Goal: Book appointment/travel/reservation

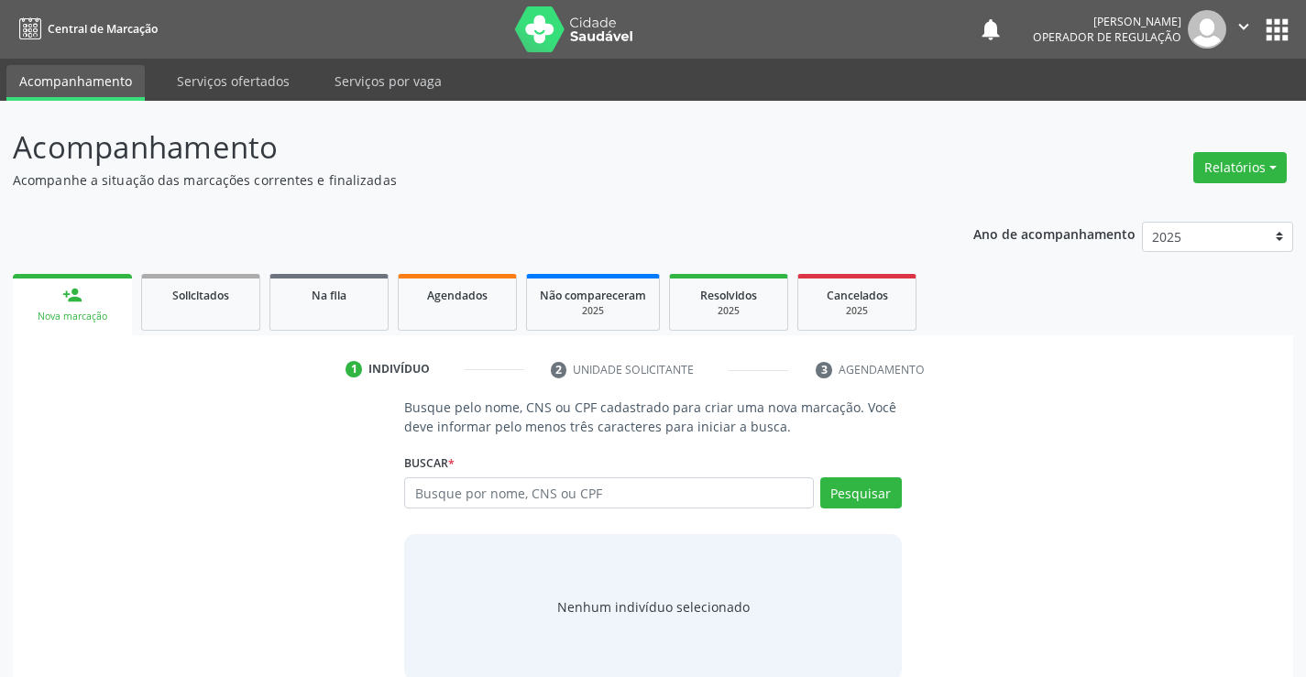
click at [621, 497] on input "text" at bounding box center [608, 492] width 409 height 31
type input "701807236544871"
click at [850, 480] on button "Pesquisar" at bounding box center [861, 492] width 82 height 31
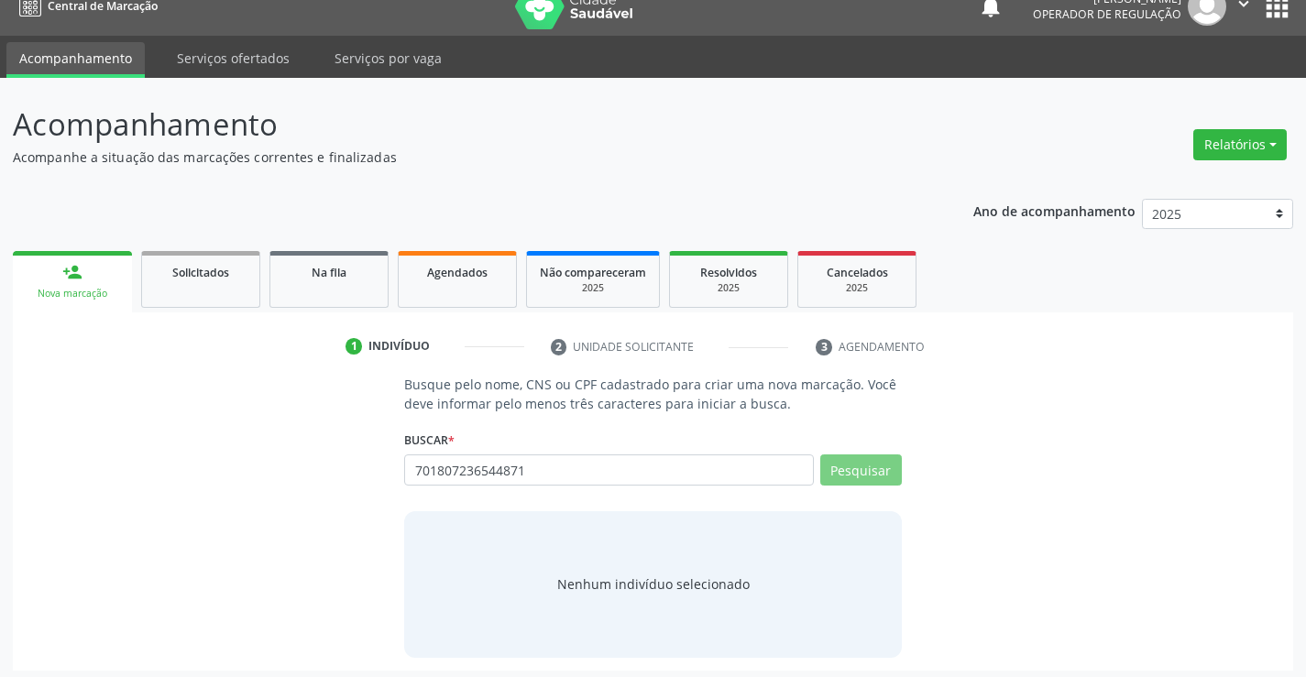
scroll to position [29, 0]
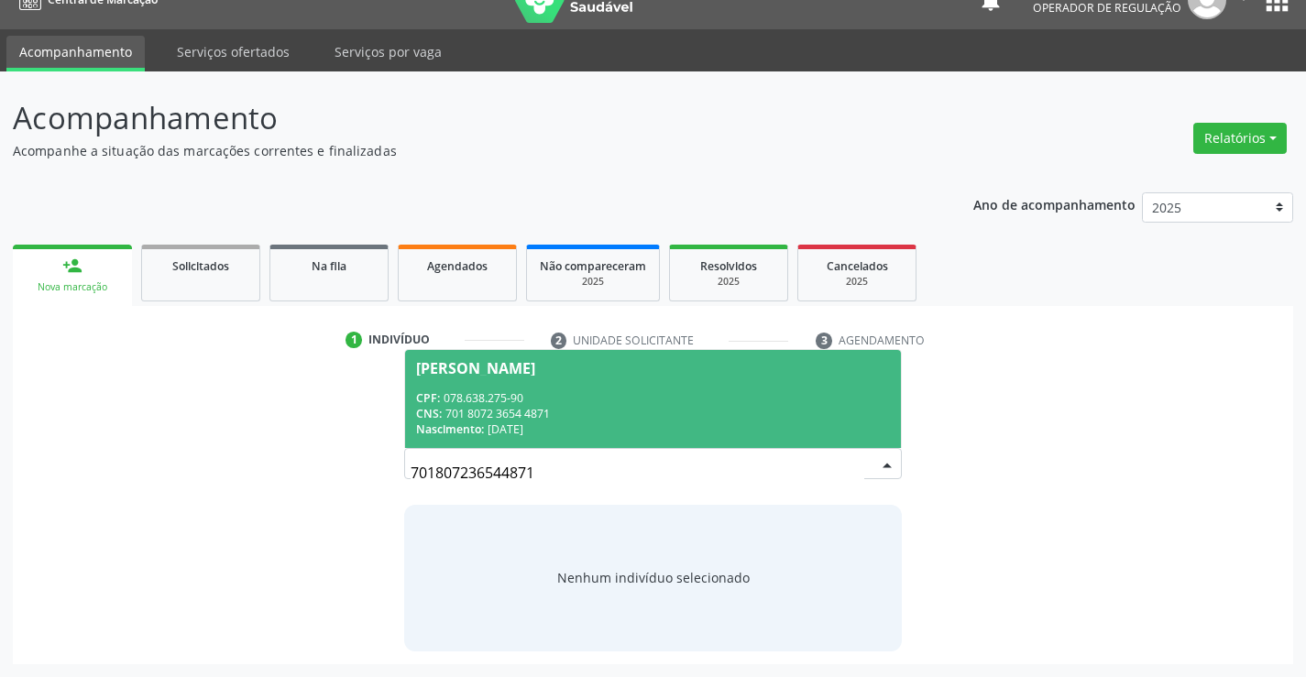
click at [465, 393] on div "CPF: 078.638.275-90" at bounding box center [652, 398] width 473 height 16
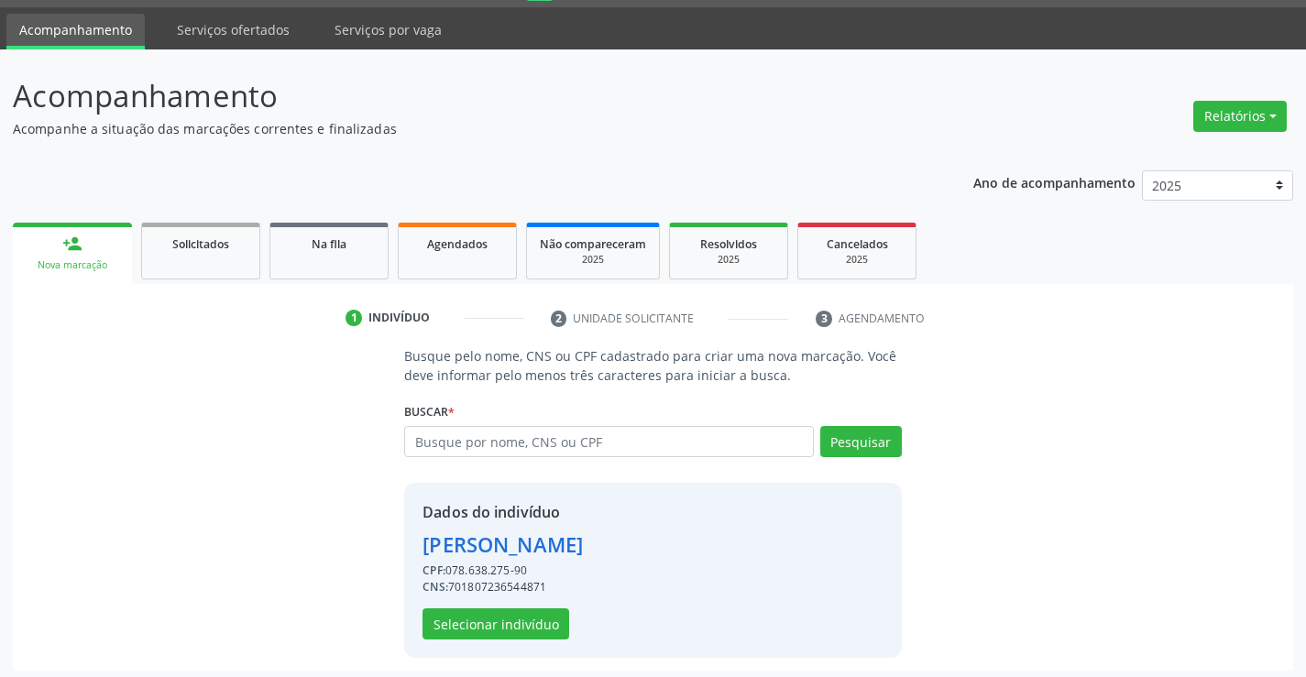
scroll to position [58, 0]
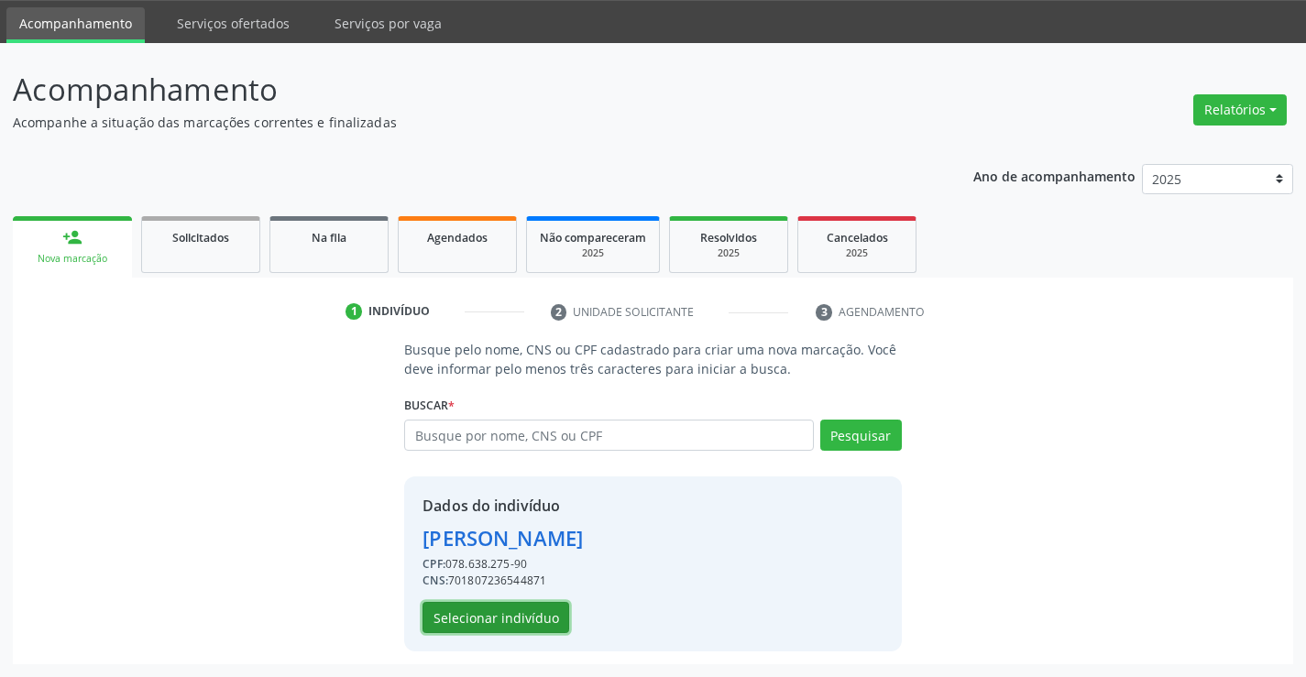
click at [513, 622] on button "Selecionar indivíduo" at bounding box center [495, 617] width 147 height 31
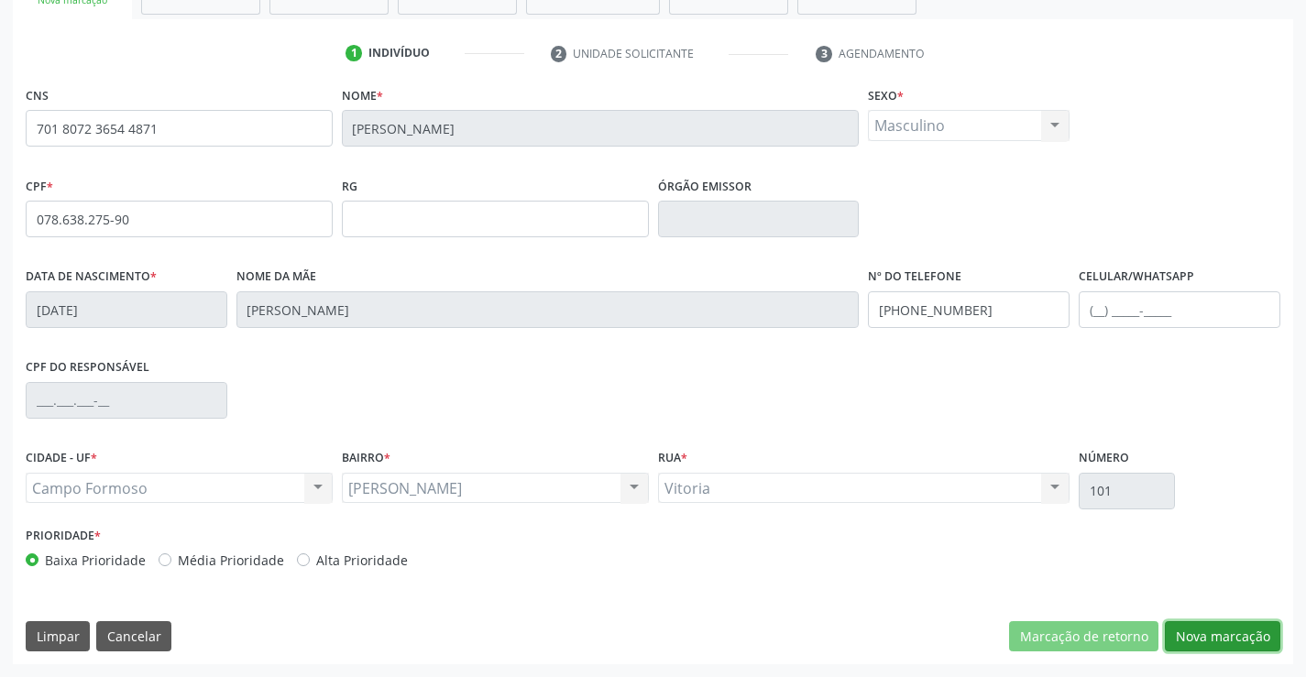
drag, startPoint x: 1248, startPoint y: 633, endPoint x: 613, endPoint y: 487, distance: 651.6
click at [1245, 634] on button "Nova marcação" at bounding box center [1222, 636] width 115 height 31
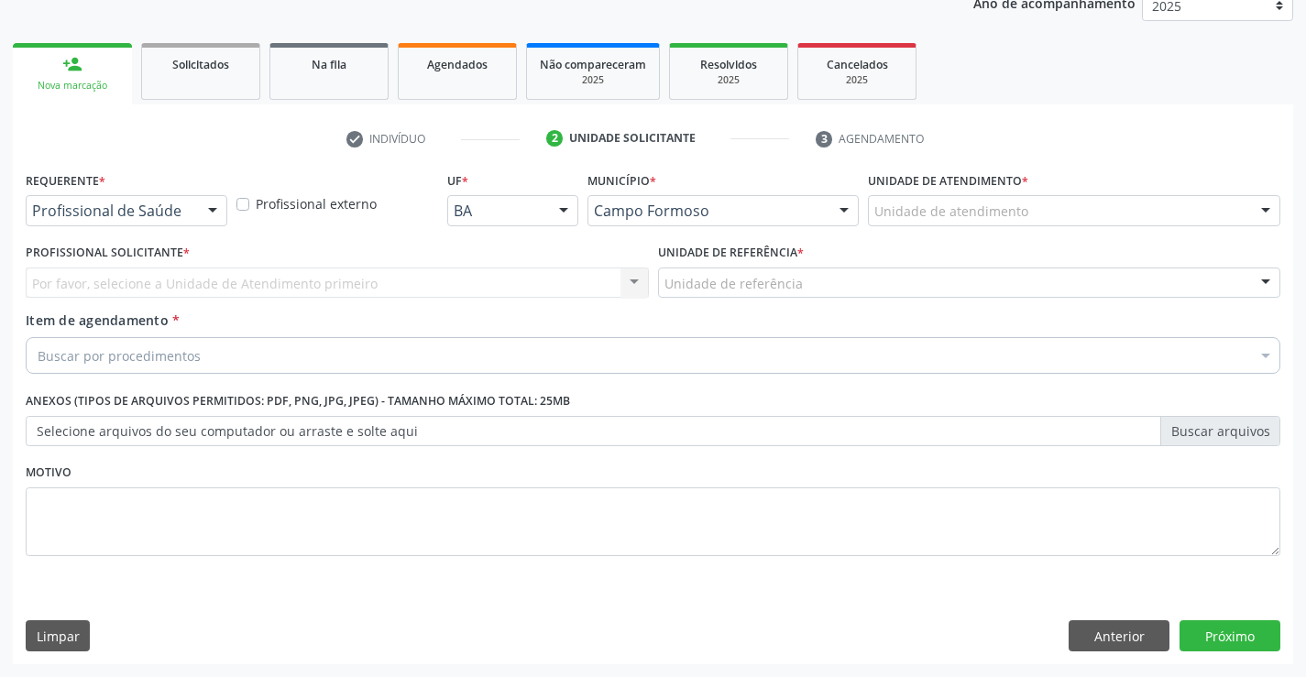
scroll to position [231, 0]
drag, startPoint x: 202, startPoint y: 208, endPoint x: 204, endPoint y: 234, distance: 25.8
click at [203, 224] on div "Profissional de Saúde Profissional de Saúde Paciente Nenhum resultado encontrad…" at bounding box center [127, 210] width 202 height 31
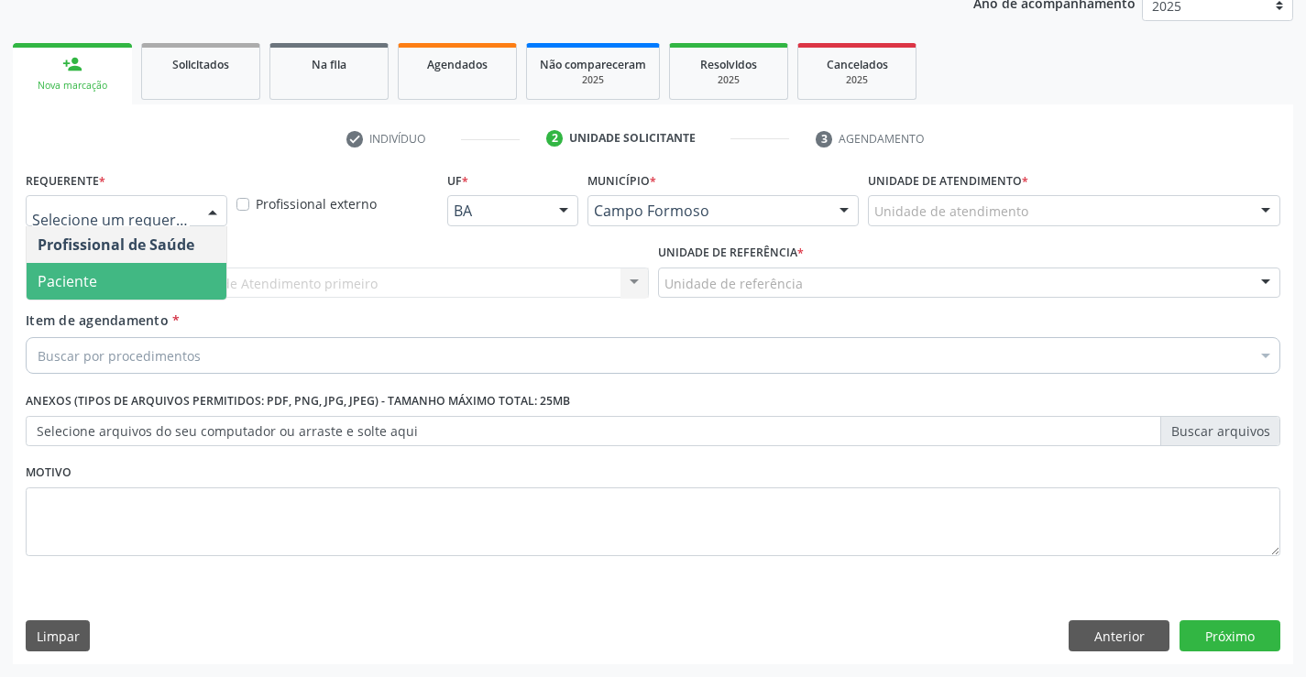
click at [164, 279] on span "Paciente" at bounding box center [127, 281] width 200 height 37
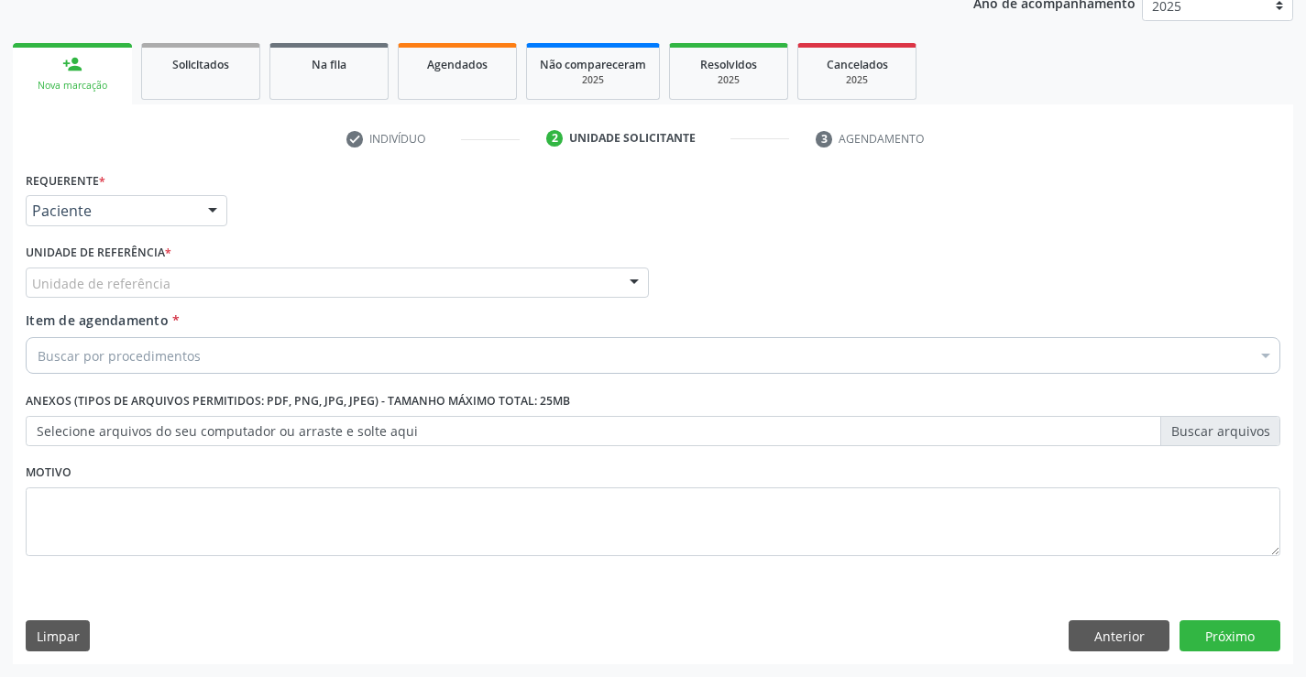
drag, startPoint x: 341, startPoint y: 260, endPoint x: 344, endPoint y: 290, distance: 29.5
click at [341, 262] on div "Unidade de referência * Unidade de referência Unidade Basica de Saude da Famili…" at bounding box center [337, 268] width 623 height 59
click at [347, 300] on div "Unidade de referência * Unidade de referência Unidade Basica de Saude da Famili…" at bounding box center [337, 274] width 632 height 71
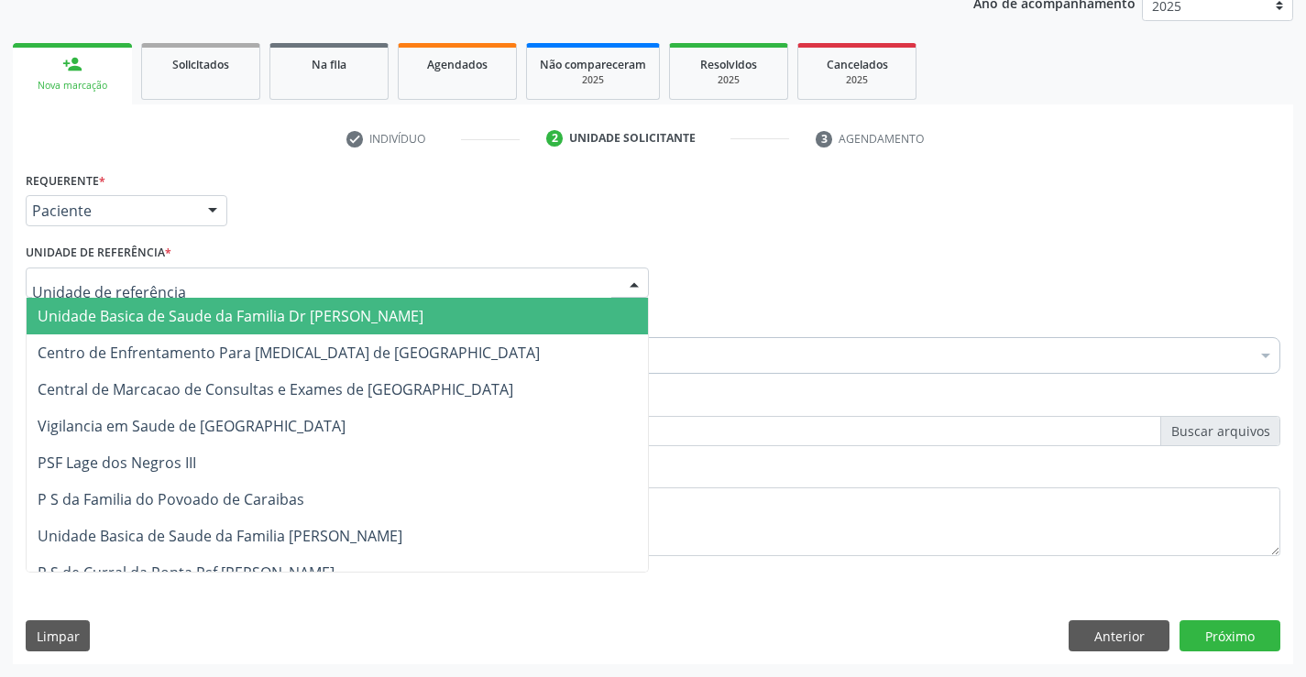
click at [429, 297] on div at bounding box center [337, 283] width 623 height 31
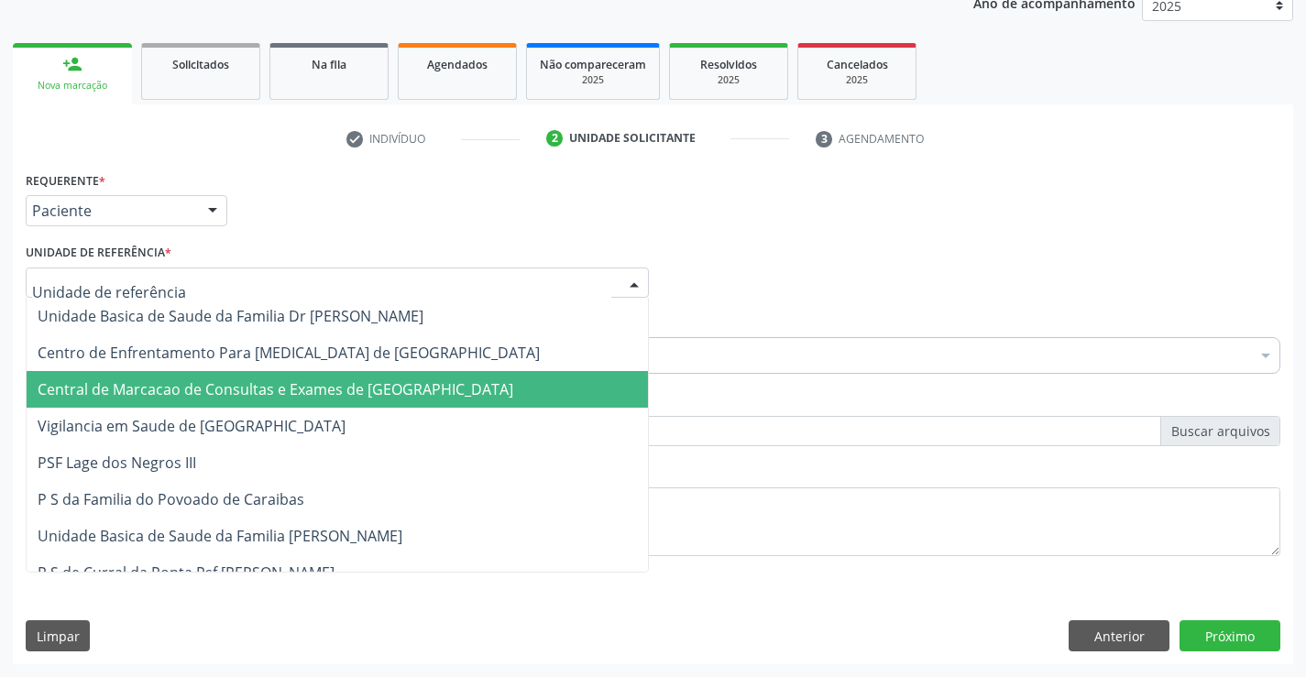
click at [414, 380] on span "Central de Marcacao de Consultas e Exames de [GEOGRAPHIC_DATA]" at bounding box center [276, 389] width 476 height 20
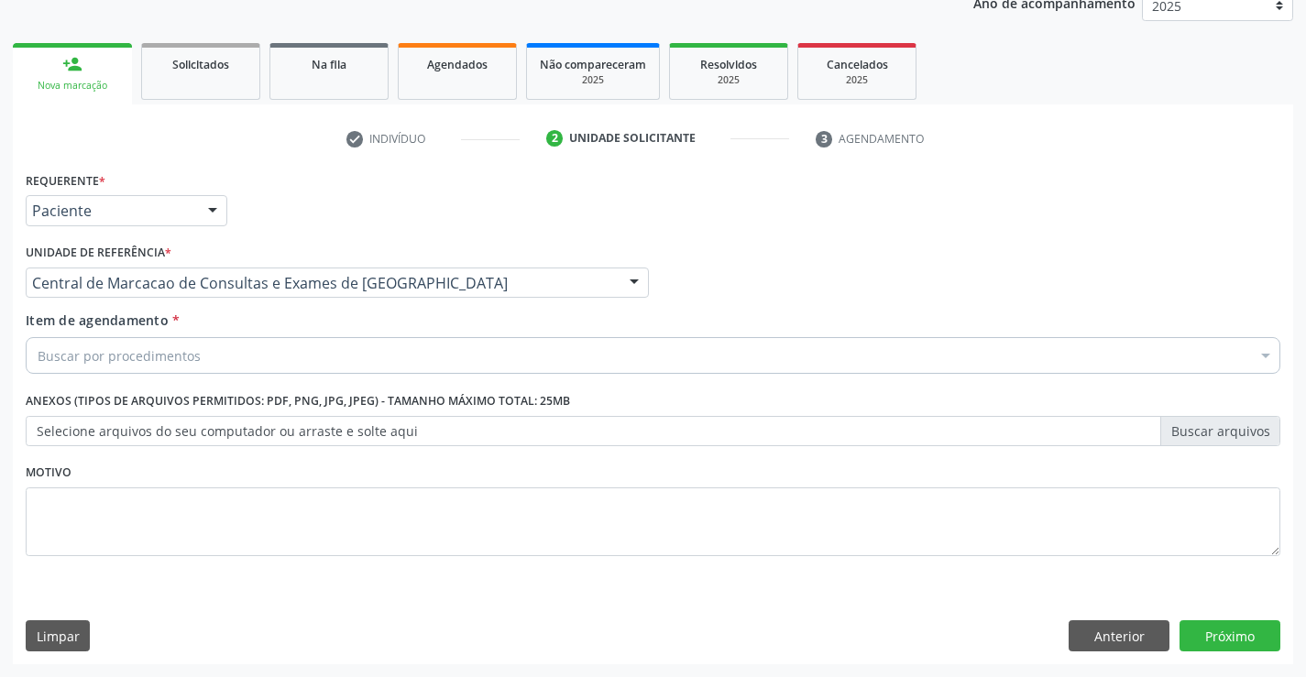
click at [437, 352] on div "Buscar por procedimentos" at bounding box center [653, 355] width 1254 height 37
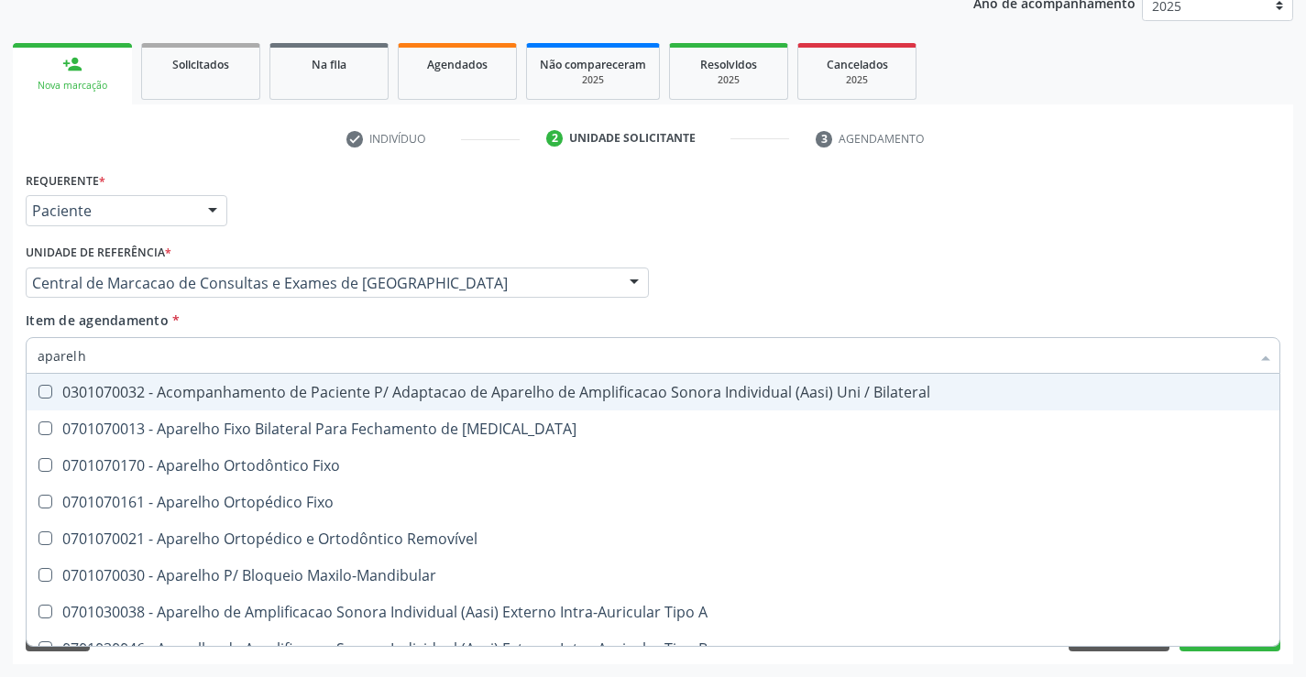
type input "aparelho"
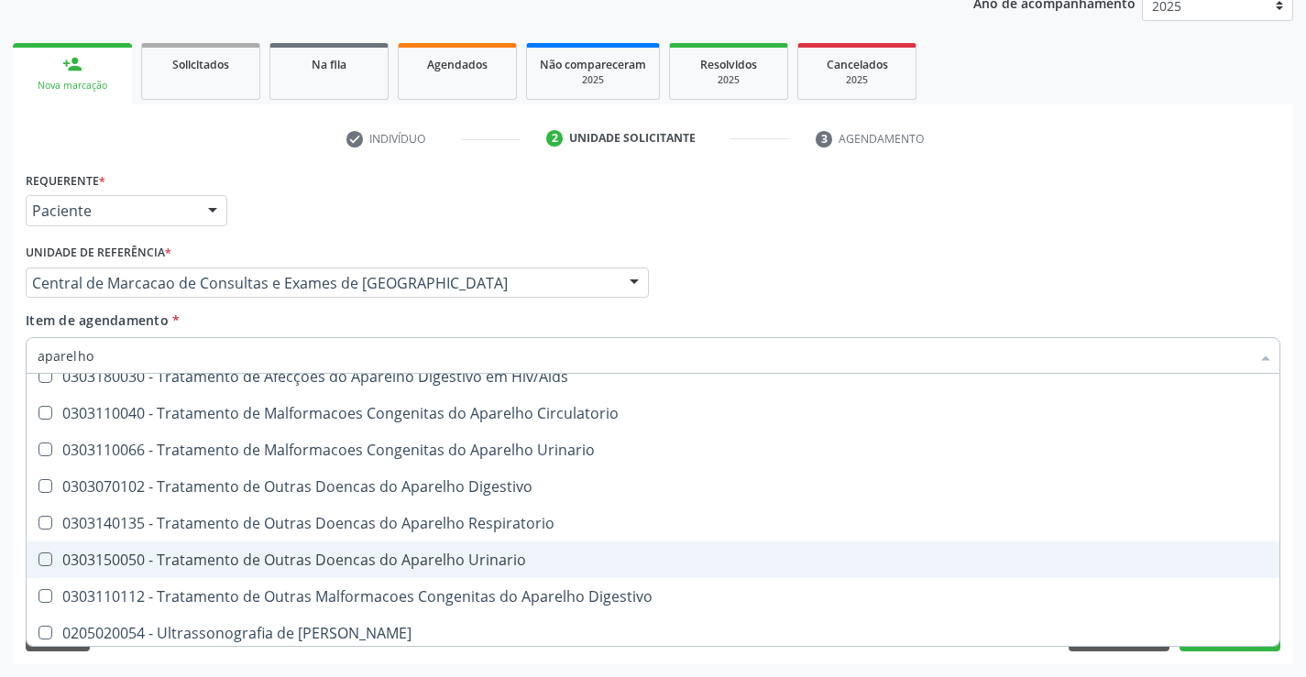
scroll to position [1121, 0]
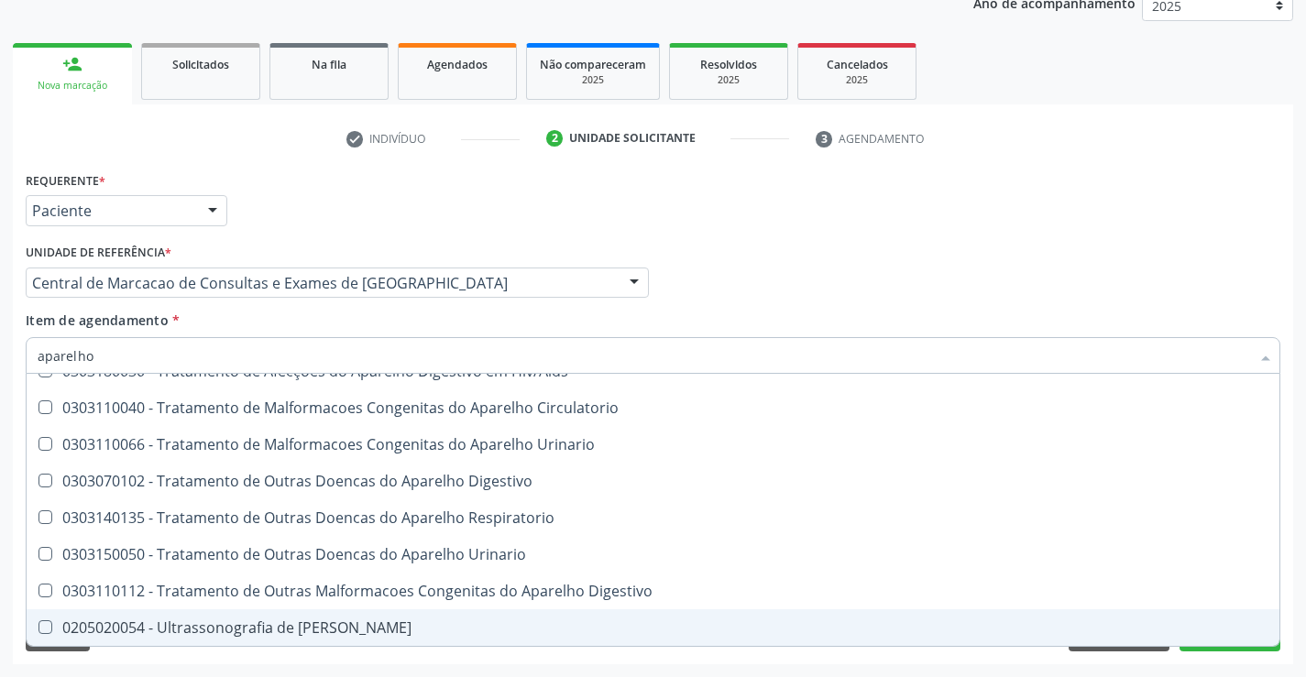
click at [355, 623] on div "0205020054 - Ultrassonografia de [PERSON_NAME]" at bounding box center [653, 627] width 1230 height 15
checkbox Urinario "true"
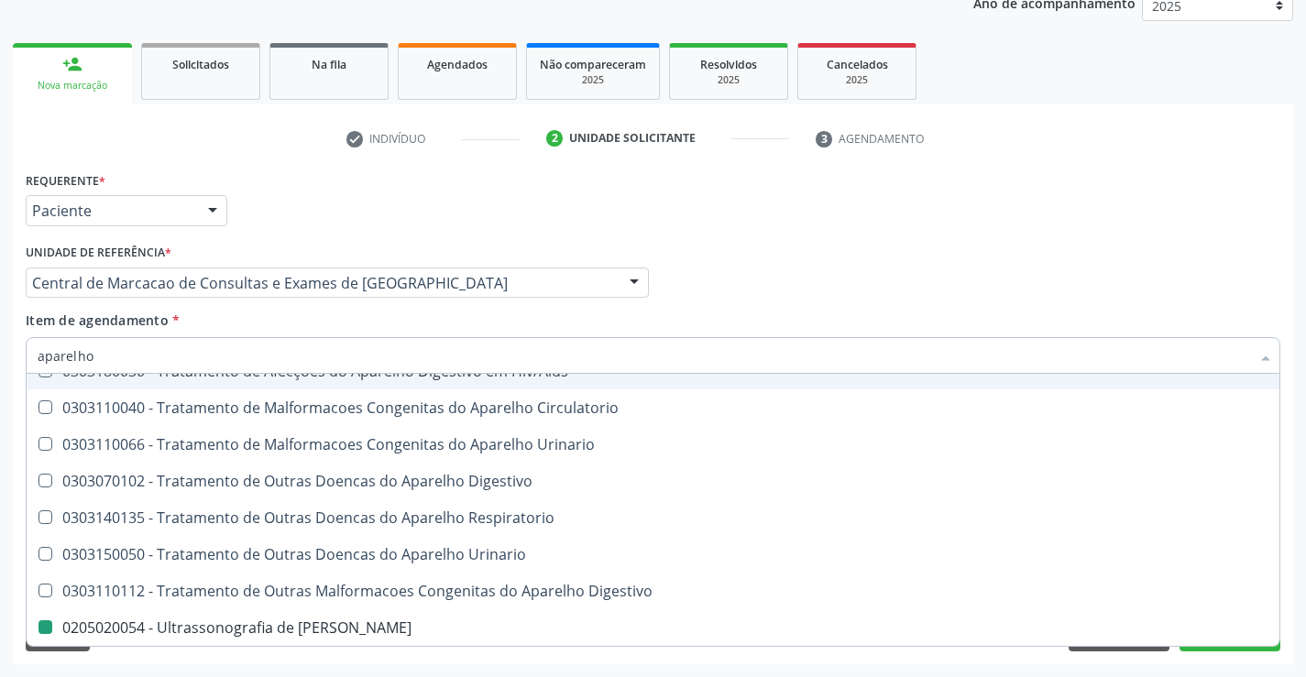
click at [746, 306] on div "Profissional Solicitante Por favor, selecione a Unidade de Atendimento primeiro…" at bounding box center [652, 274] width 1263 height 71
checkbox Diastema "true"
checkbox Urinario "false"
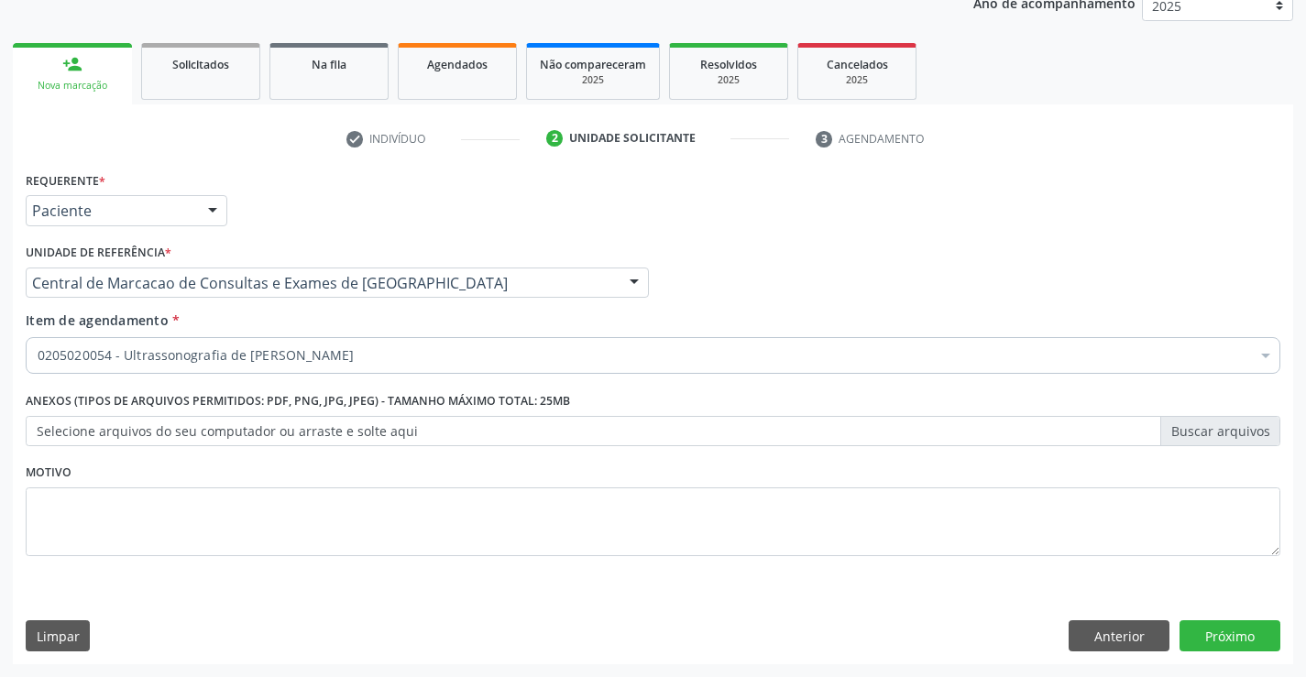
scroll to position [0, 0]
click at [1242, 635] on button "Próximo" at bounding box center [1229, 635] width 101 height 31
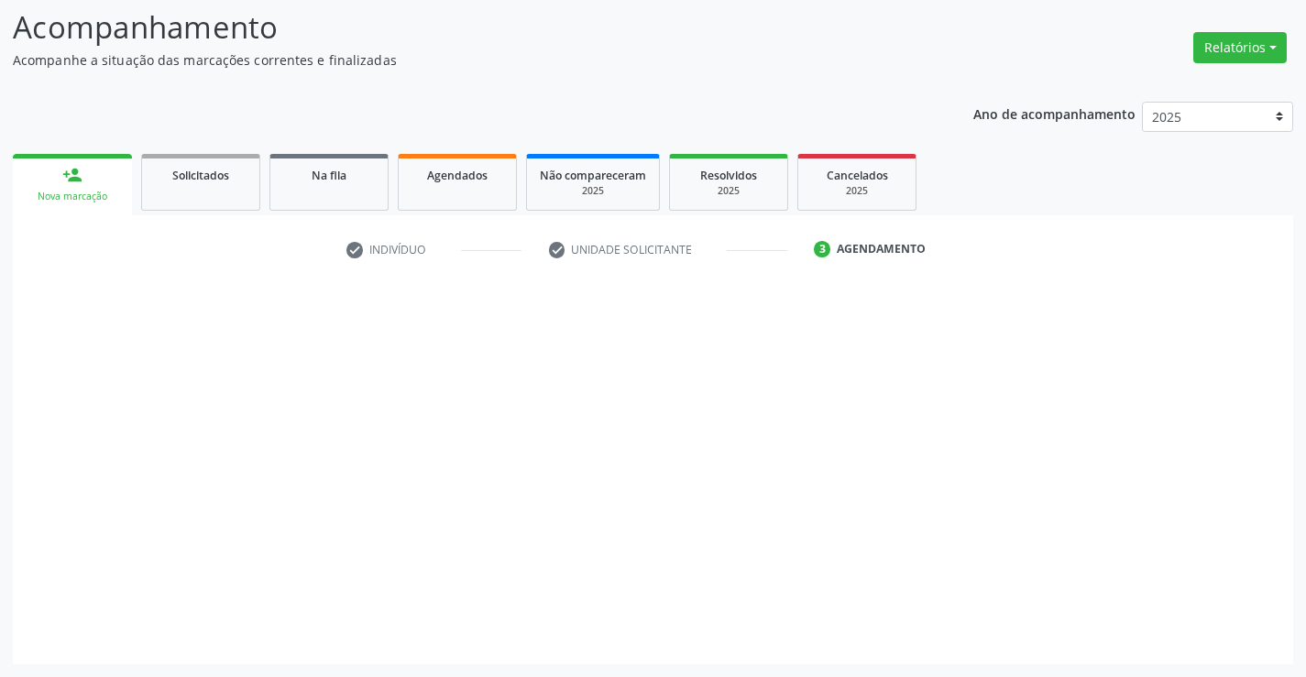
scroll to position [120, 0]
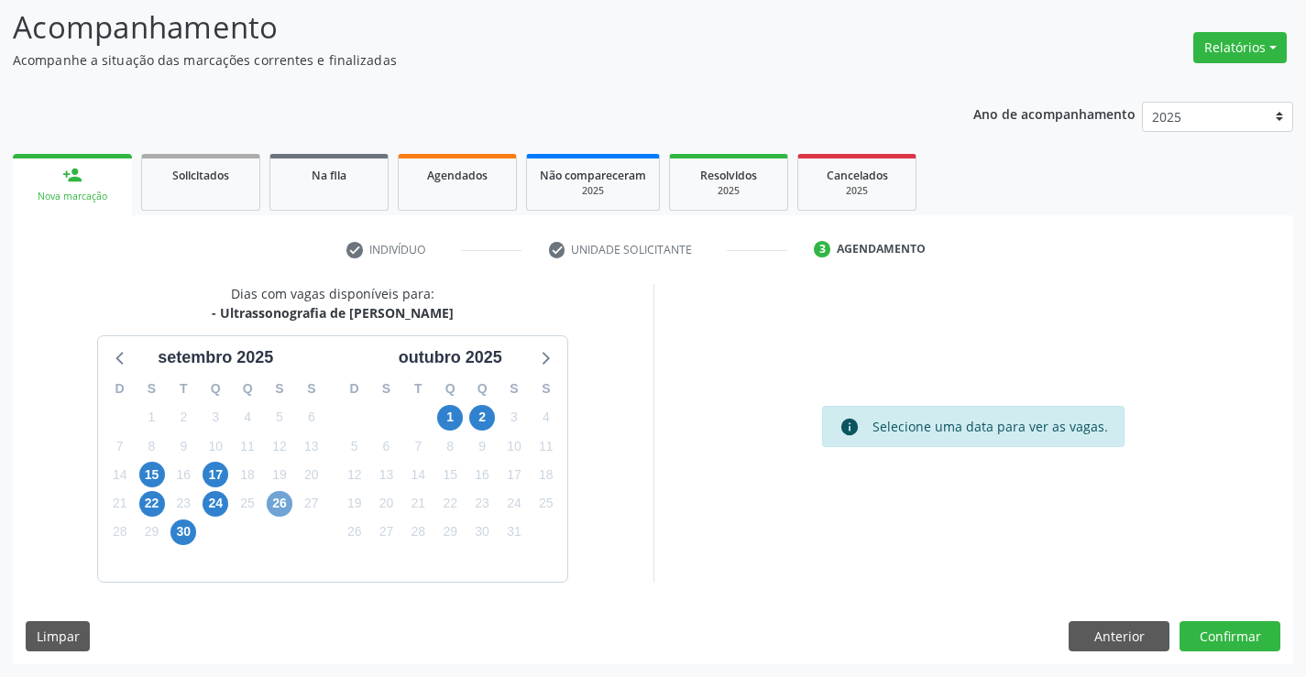
click at [274, 503] on span "26" at bounding box center [280, 504] width 26 height 26
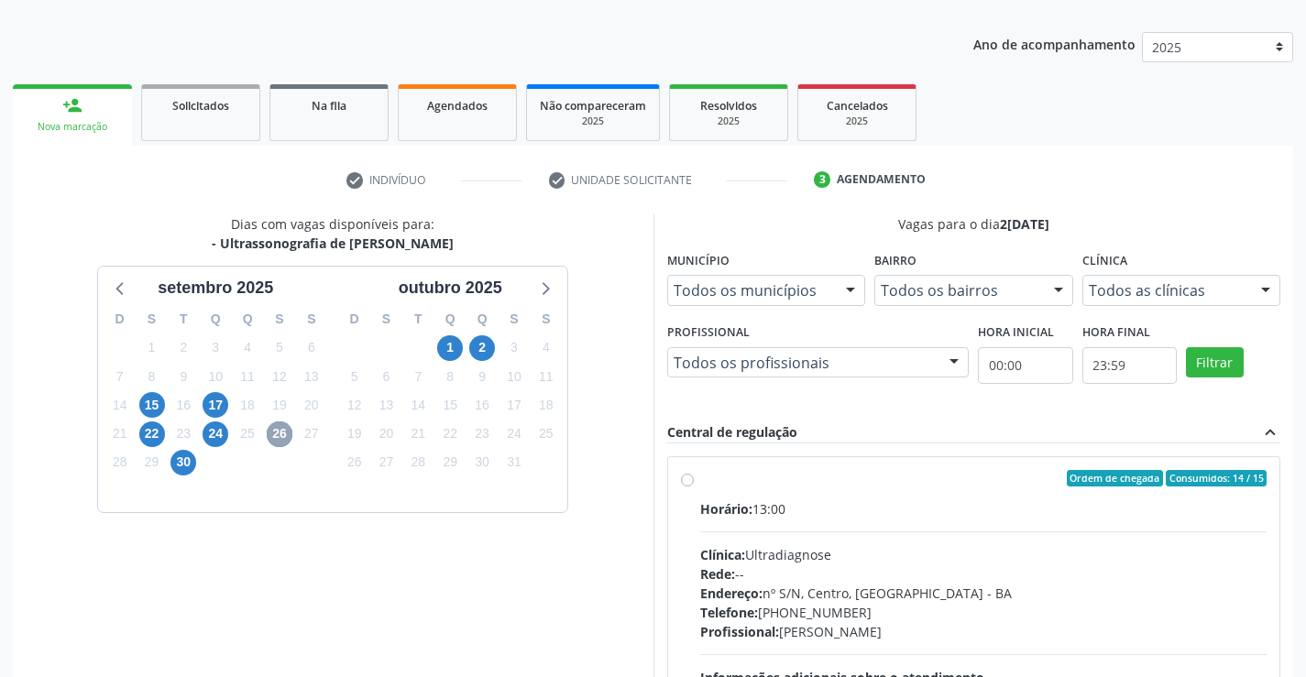
scroll to position [385, 0]
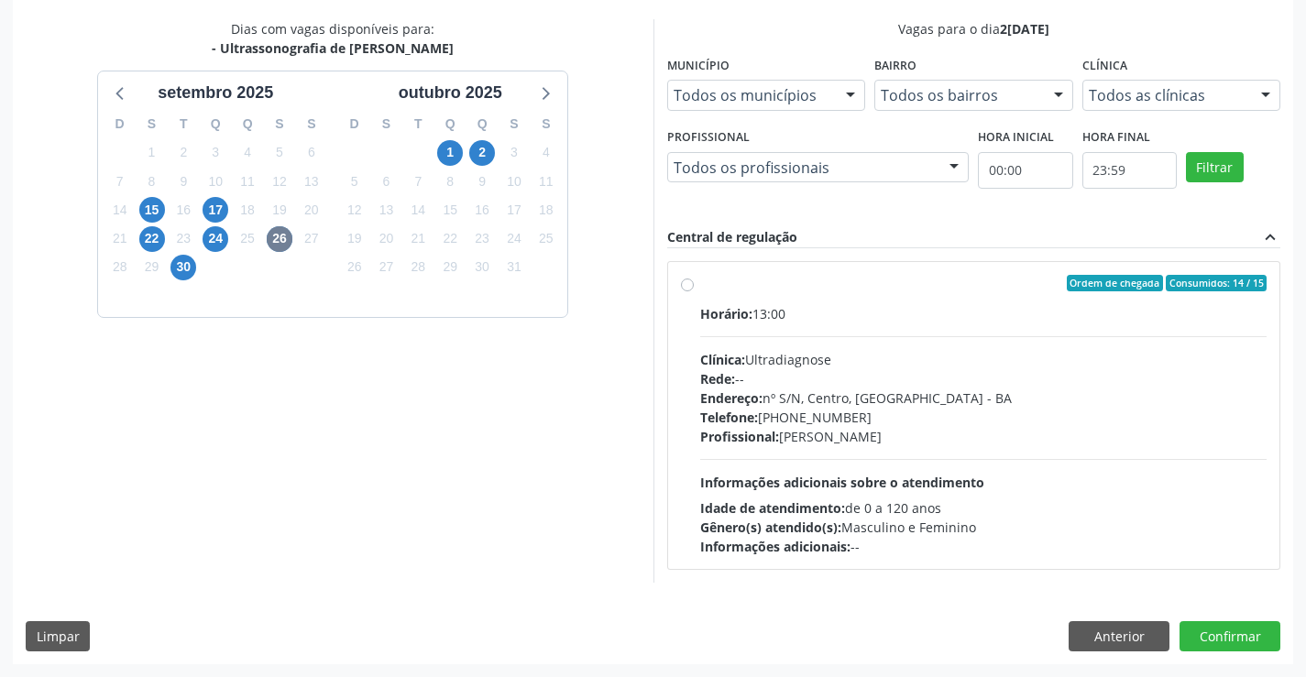
click at [842, 389] on div "Endereço: nº S/N, Centro, [GEOGRAPHIC_DATA]" at bounding box center [983, 397] width 567 height 19
click at [694, 291] on input "Ordem de chegada Consumidos: 14 / 15 Horário: 13:00 Clínica: Ultradiagnose Rede…" at bounding box center [687, 283] width 13 height 16
radio input "true"
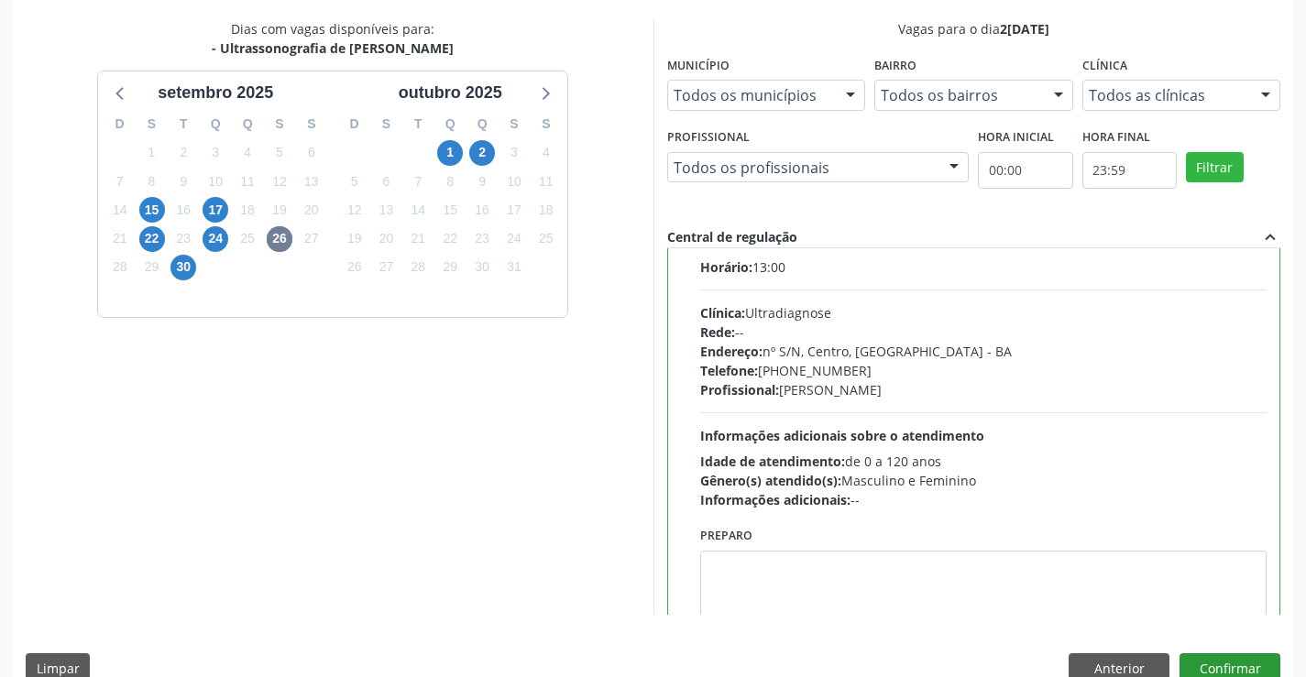
scroll to position [91, 0]
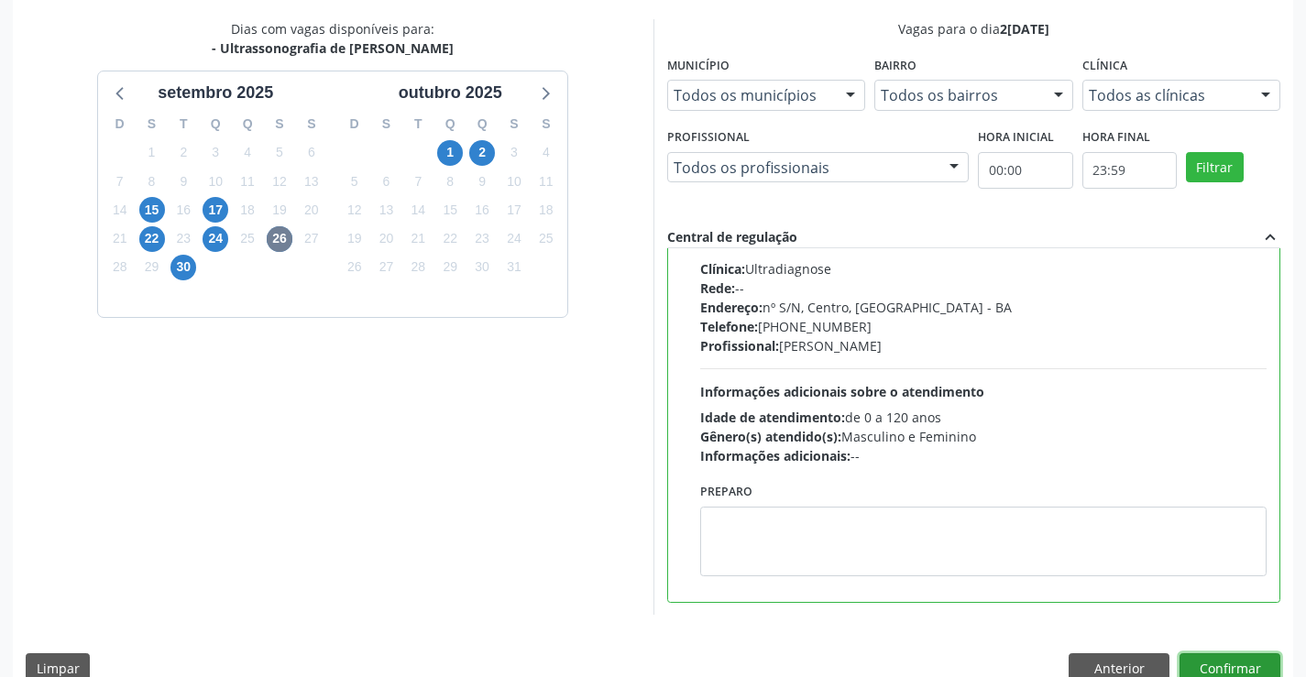
click at [1249, 663] on button "Confirmar" at bounding box center [1229, 668] width 101 height 31
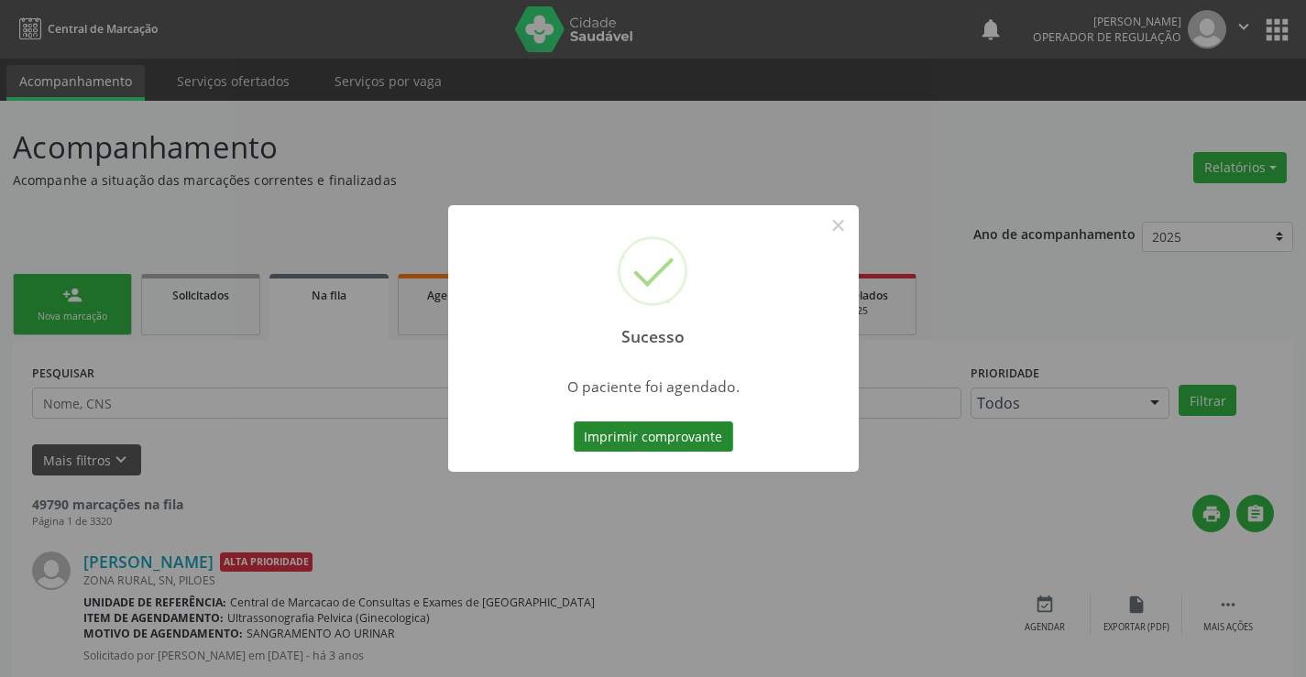
click at [651, 436] on button "Imprimir comprovante" at bounding box center [653, 436] width 159 height 31
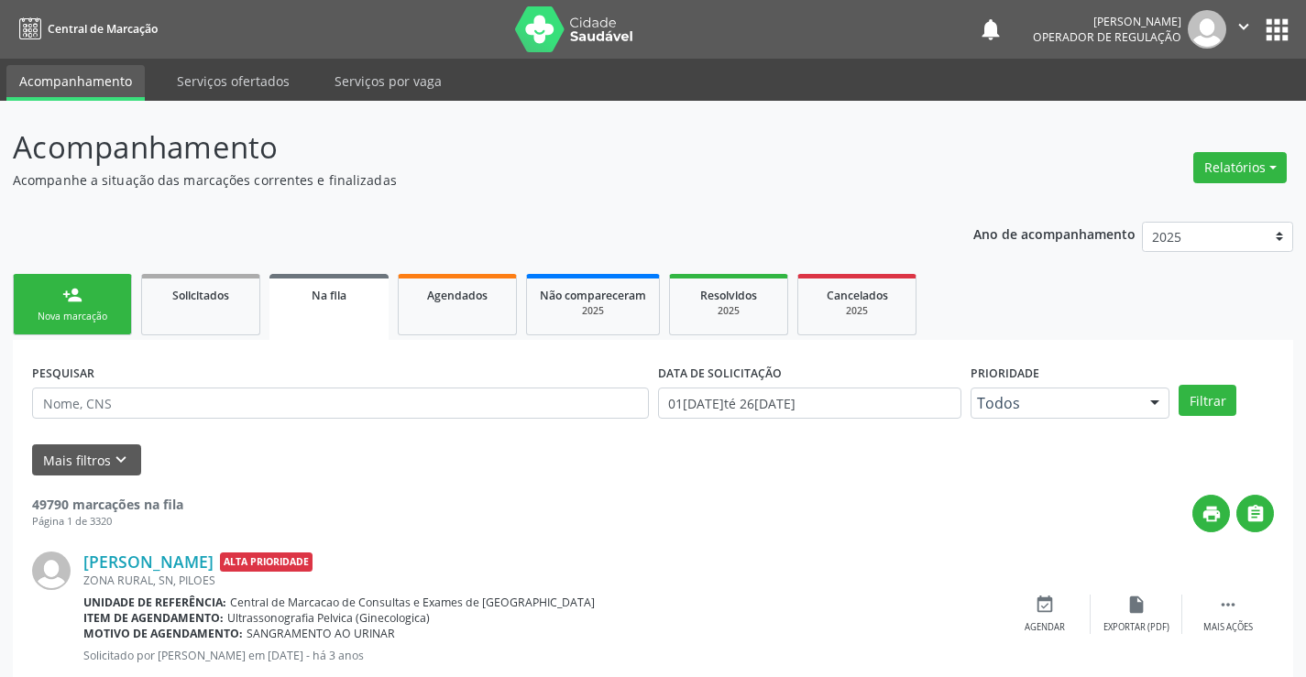
click at [1246, 23] on icon "" at bounding box center [1243, 26] width 20 height 20
click at [1181, 99] on link "Sair" at bounding box center [1196, 112] width 126 height 26
